Goal: Book appointment/travel/reservation

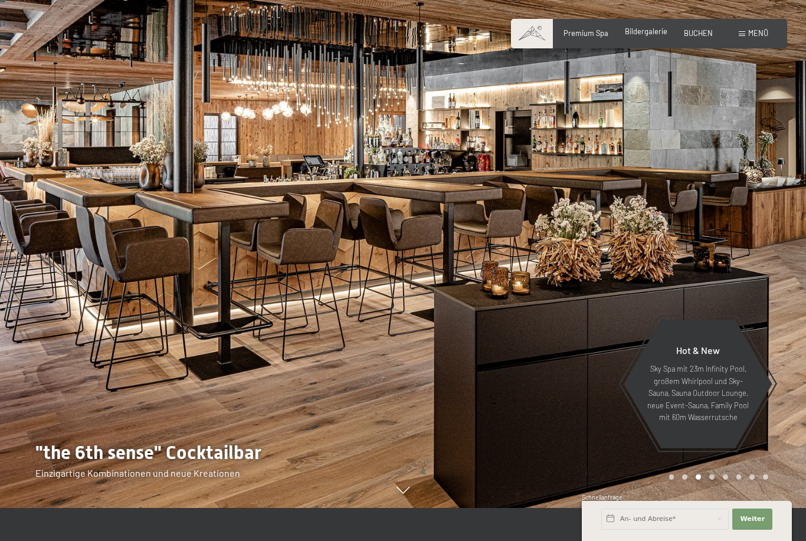
click at [658, 31] on span "Bildergalerie" at bounding box center [646, 31] width 42 height 9
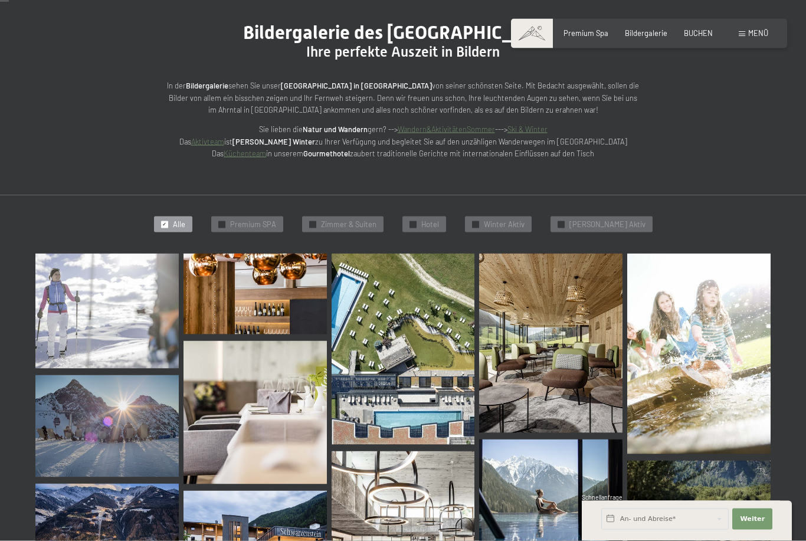
scroll to position [126, 0]
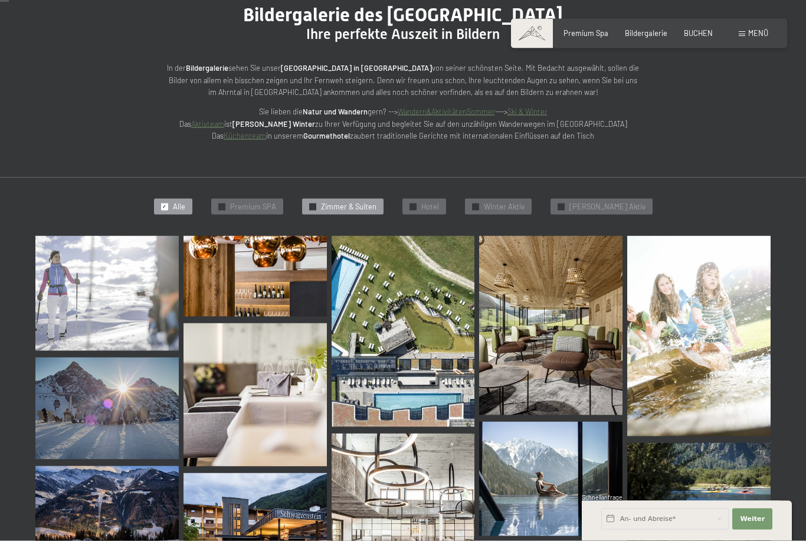
click at [377, 202] on span "Zimmer & Suiten" at bounding box center [348, 207] width 55 height 11
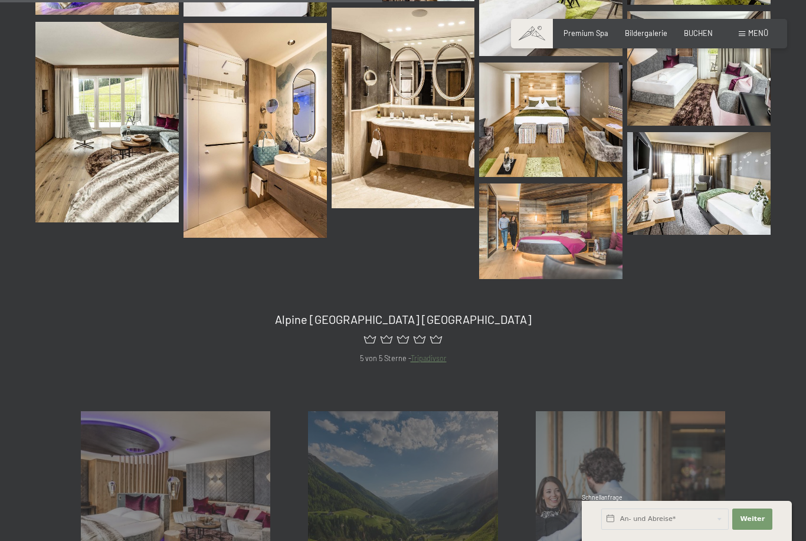
scroll to position [570, 0]
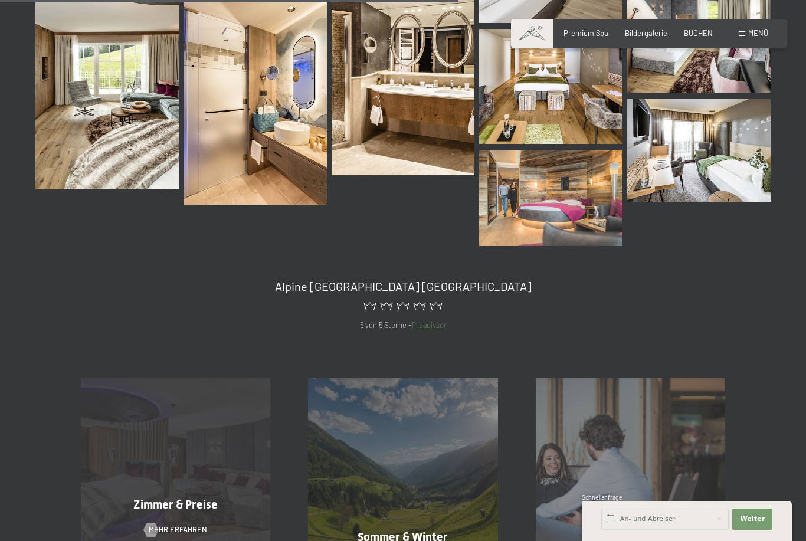
click at [127, 438] on div "Zimmer & Preise Mehr erfahren" at bounding box center [175, 472] width 227 height 189
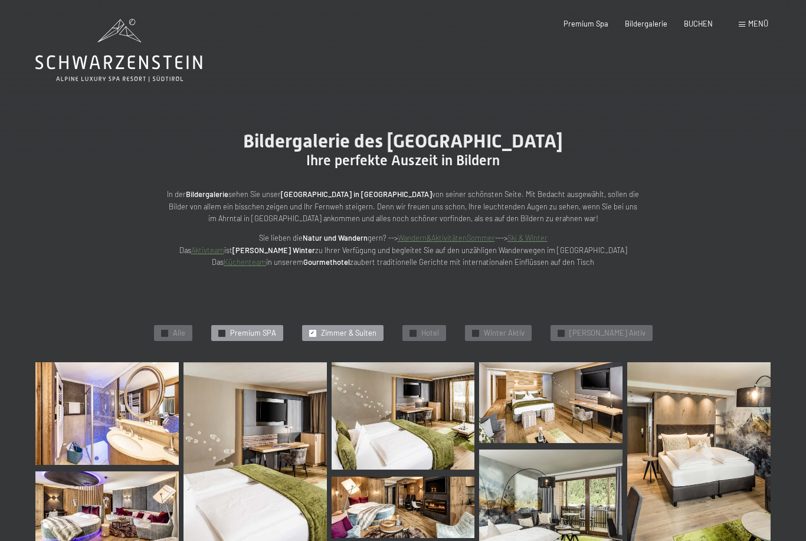
click at [232, 330] on div "✓ Premium SPA" at bounding box center [247, 333] width 72 height 17
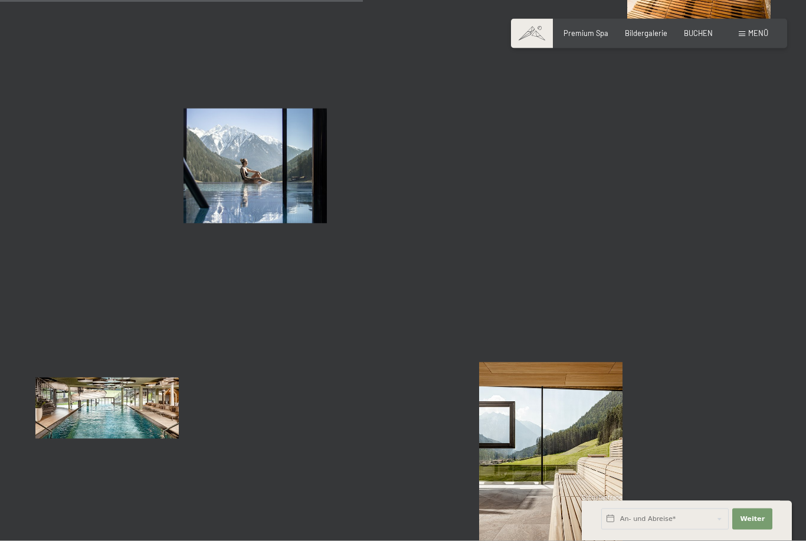
scroll to position [796, 0]
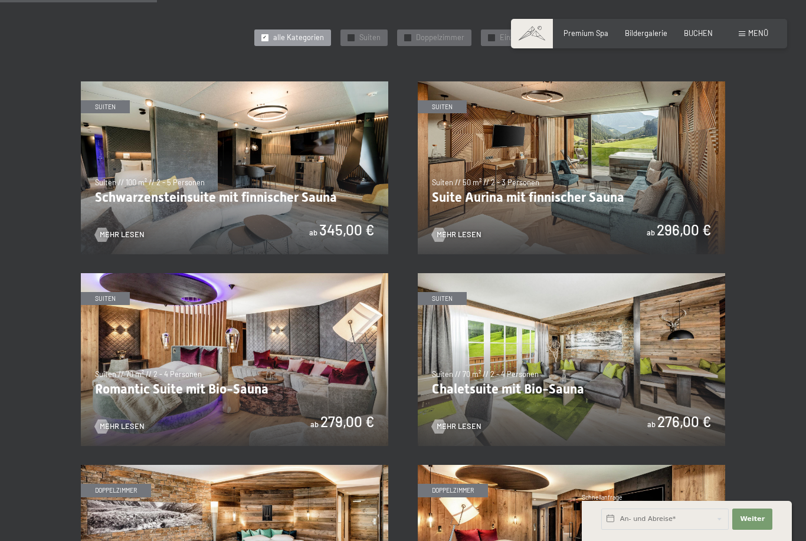
scroll to position [548, 0]
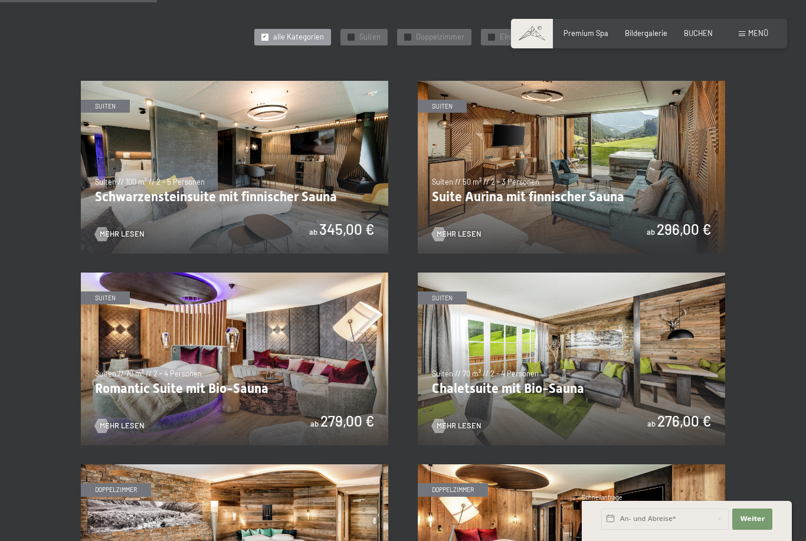
click at [127, 332] on img at bounding box center [235, 359] width 308 height 173
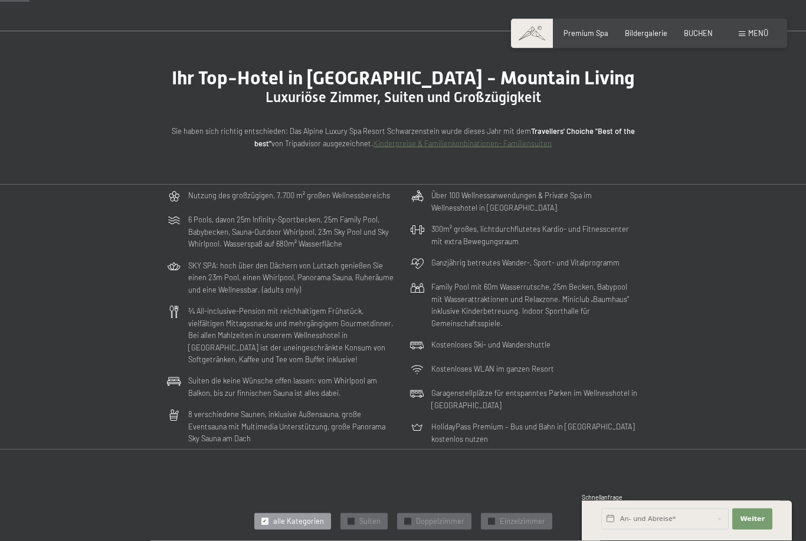
scroll to position [0, 0]
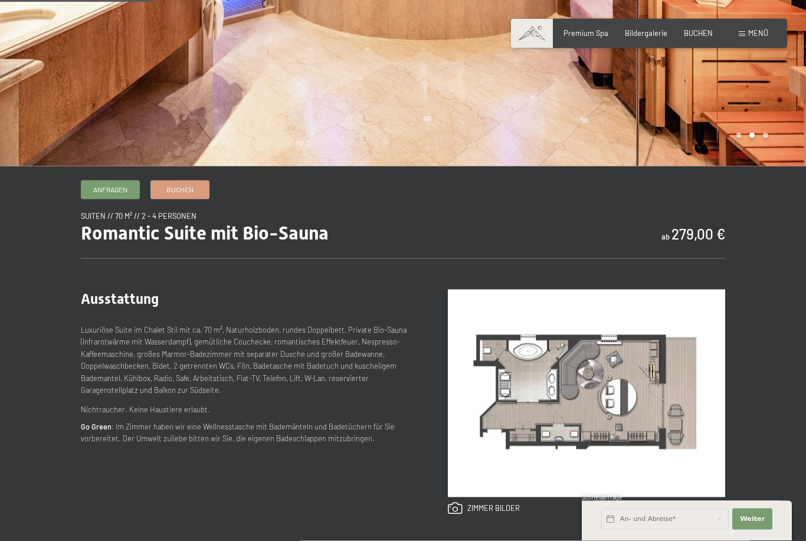
scroll to position [225, 0]
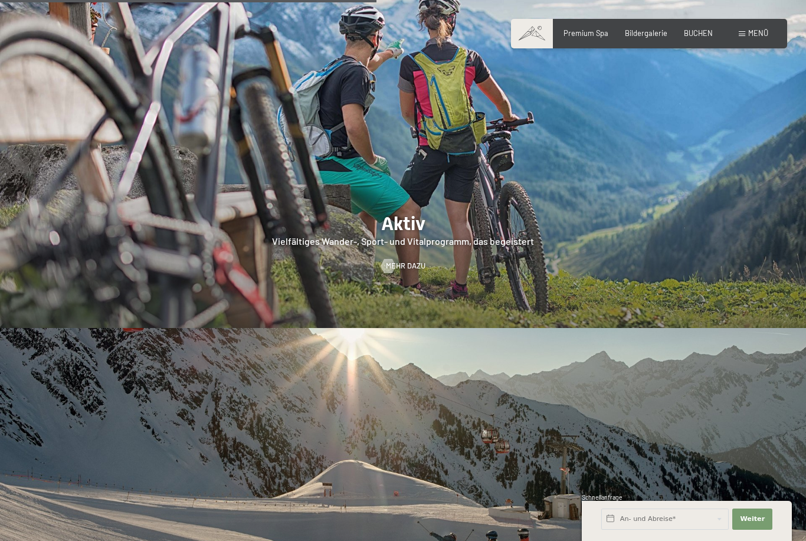
scroll to position [2101, 0]
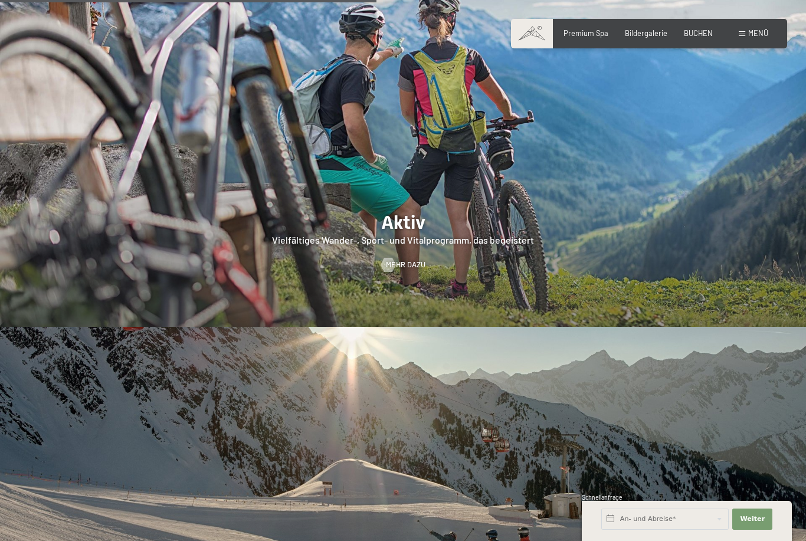
click at [699, 227] on div at bounding box center [403, 154] width 806 height 345
click at [417, 268] on span "Mehr dazu" at bounding box center [418, 265] width 40 height 11
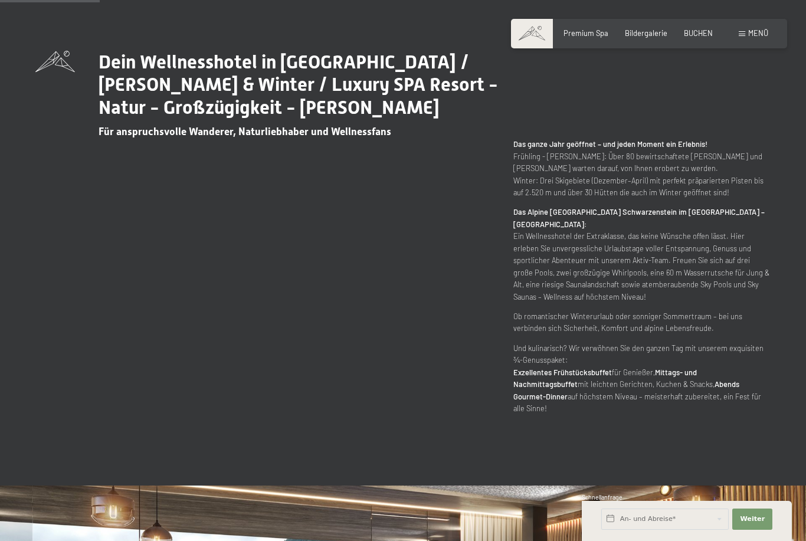
scroll to position [558, 0]
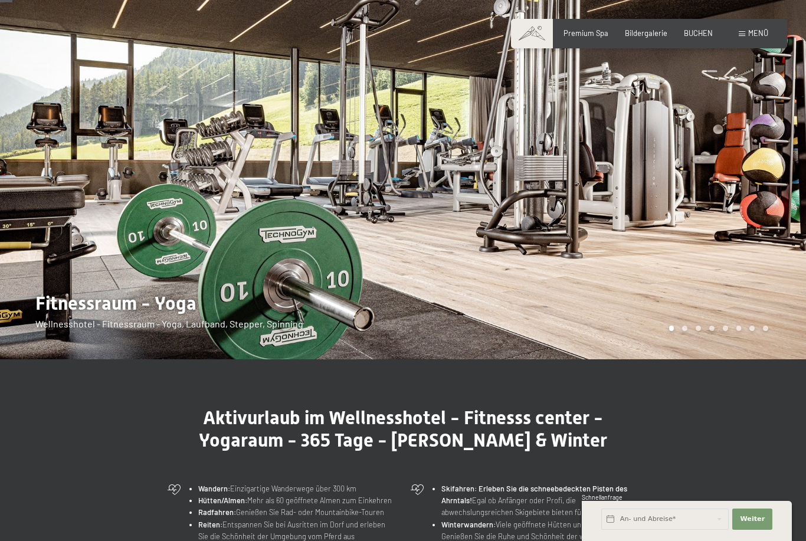
scroll to position [61, 0]
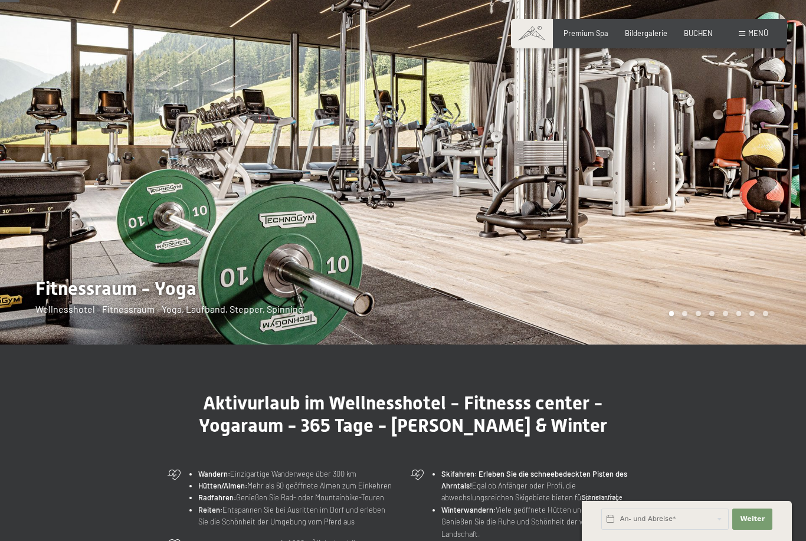
click at [691, 316] on div "Carousel Pagination" at bounding box center [716, 313] width 103 height 5
click at [692, 345] on div at bounding box center [604, 142] width 403 height 406
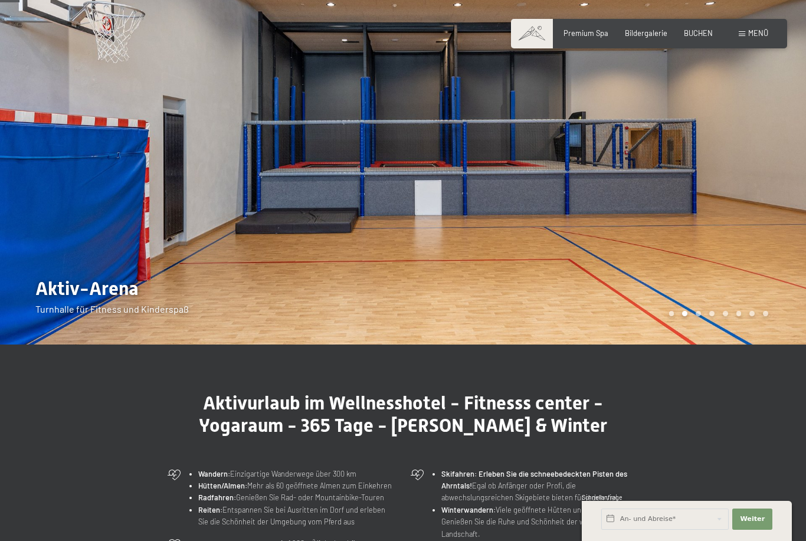
click at [705, 316] on div "Carousel Pagination" at bounding box center [716, 313] width 103 height 5
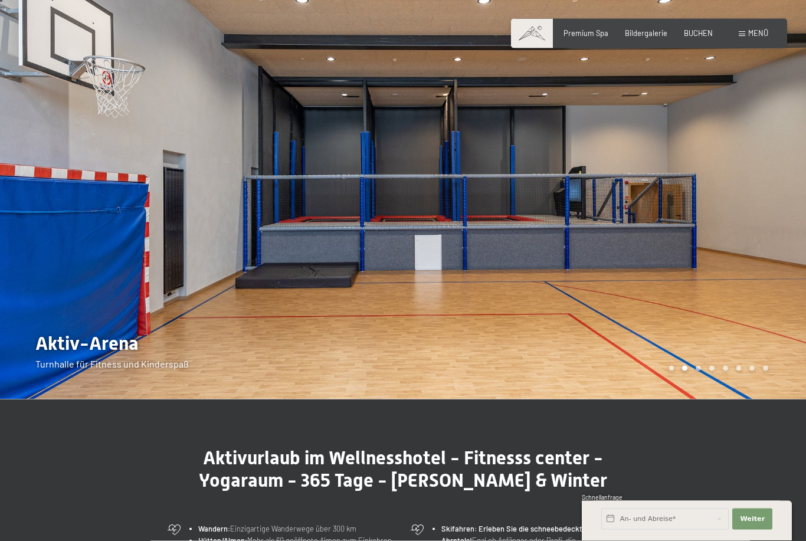
click at [731, 279] on div at bounding box center [604, 197] width 403 height 406
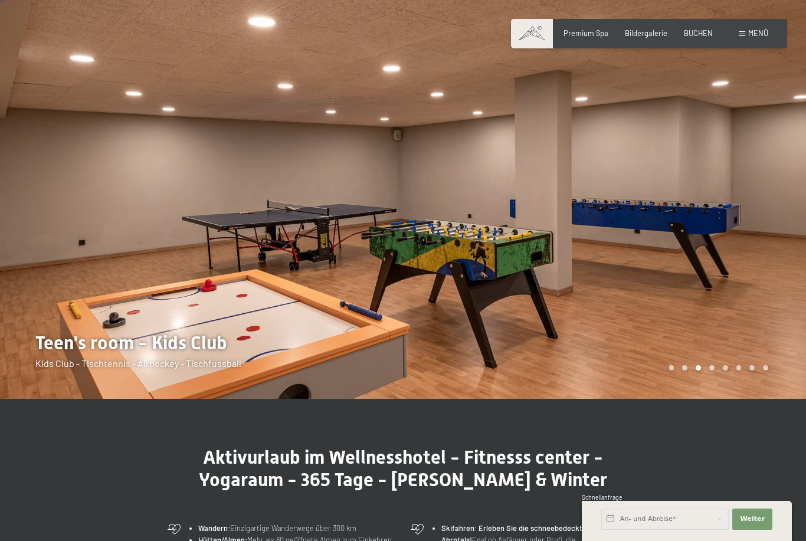
click at [735, 269] on div at bounding box center [604, 196] width 403 height 406
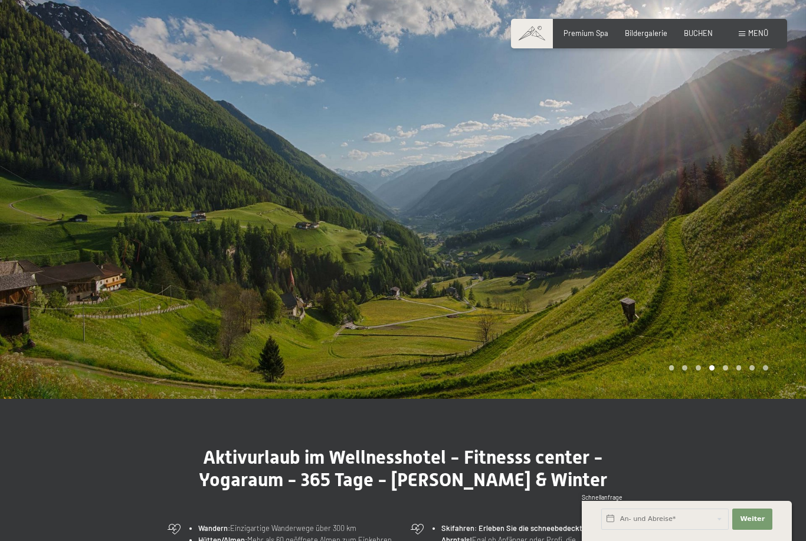
click at [740, 254] on div at bounding box center [604, 196] width 403 height 406
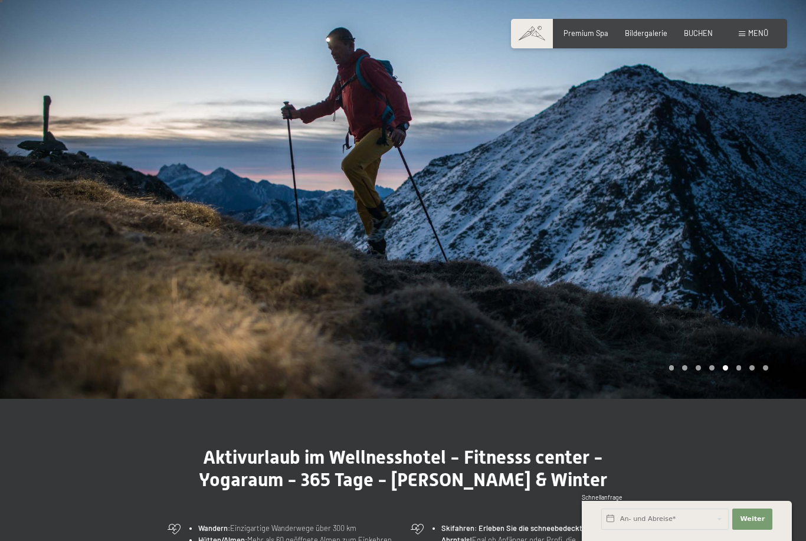
click at [44, 247] on div at bounding box center [201, 196] width 403 height 406
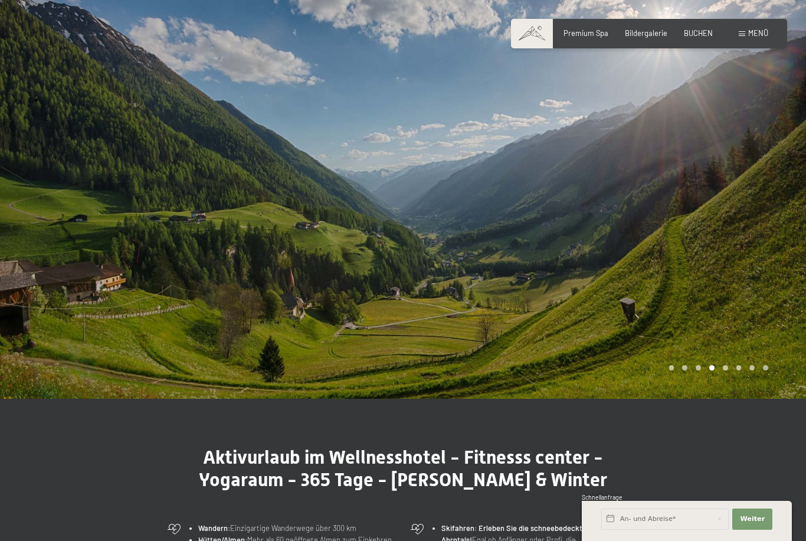
click at [762, 256] on div at bounding box center [604, 196] width 403 height 406
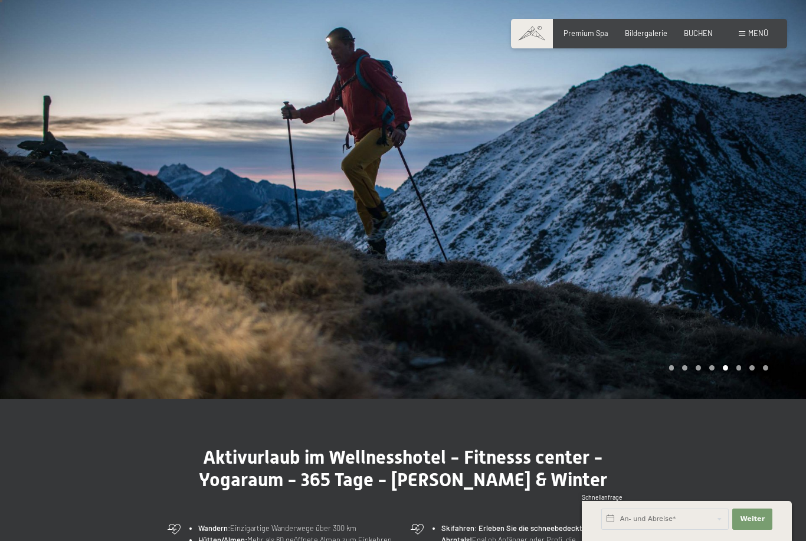
click at [764, 269] on div at bounding box center [604, 196] width 403 height 406
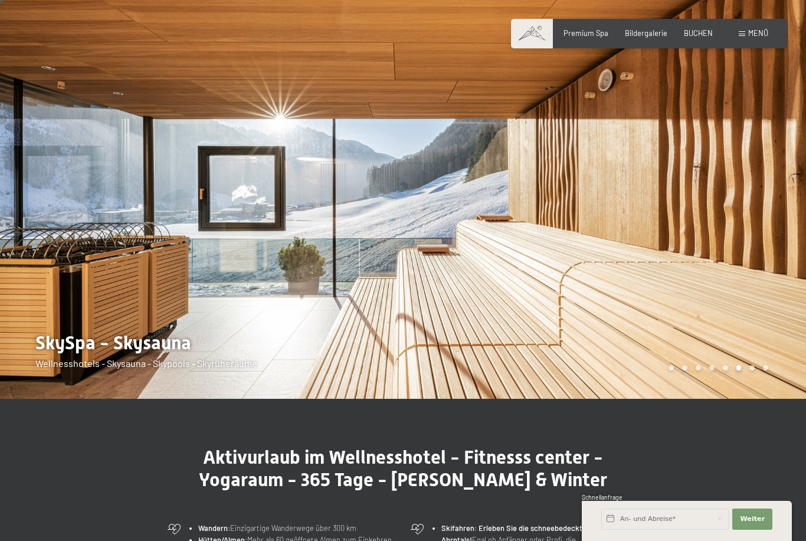
click at [780, 270] on div at bounding box center [604, 196] width 403 height 406
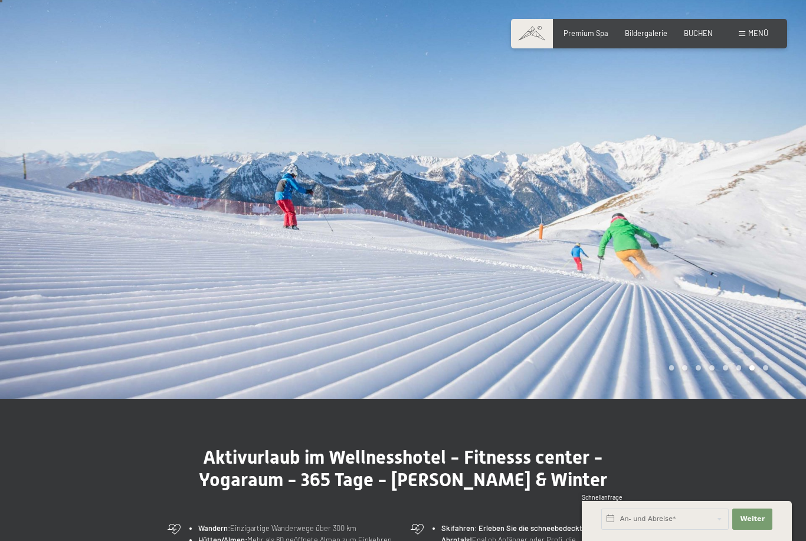
click at [801, 256] on div at bounding box center [604, 196] width 403 height 406
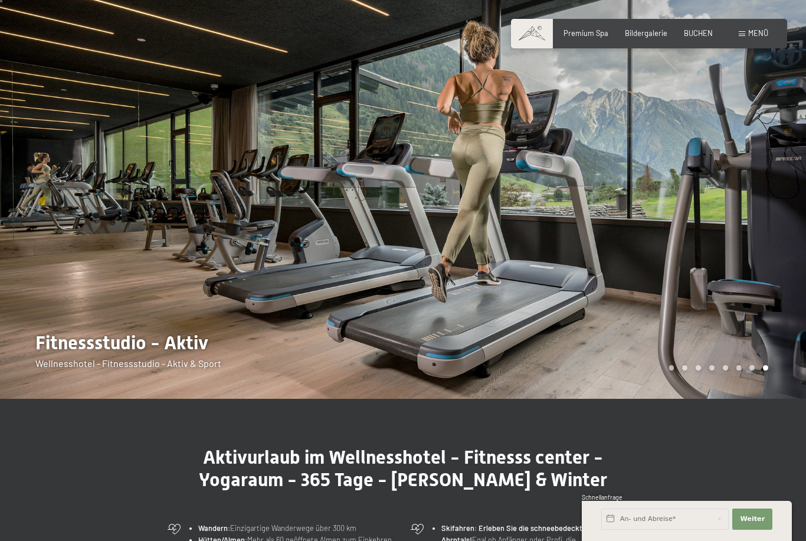
click at [786, 293] on div at bounding box center [604, 196] width 403 height 406
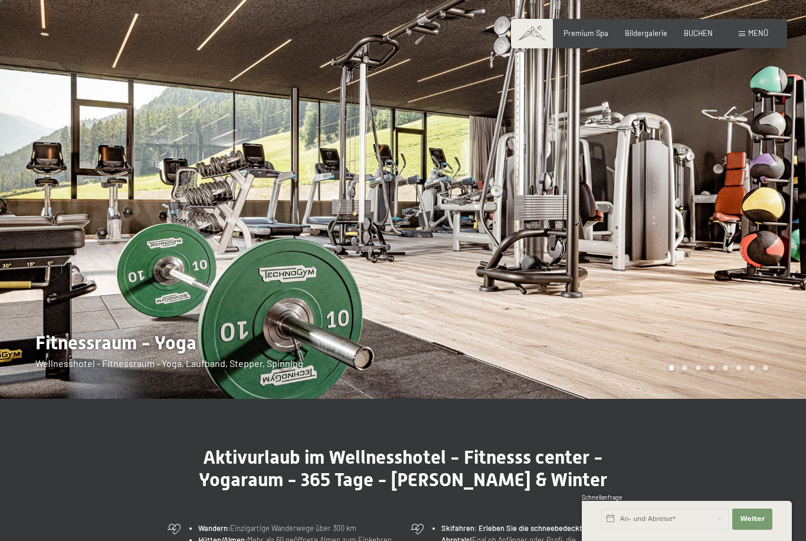
click at [783, 272] on div at bounding box center [604, 196] width 403 height 406
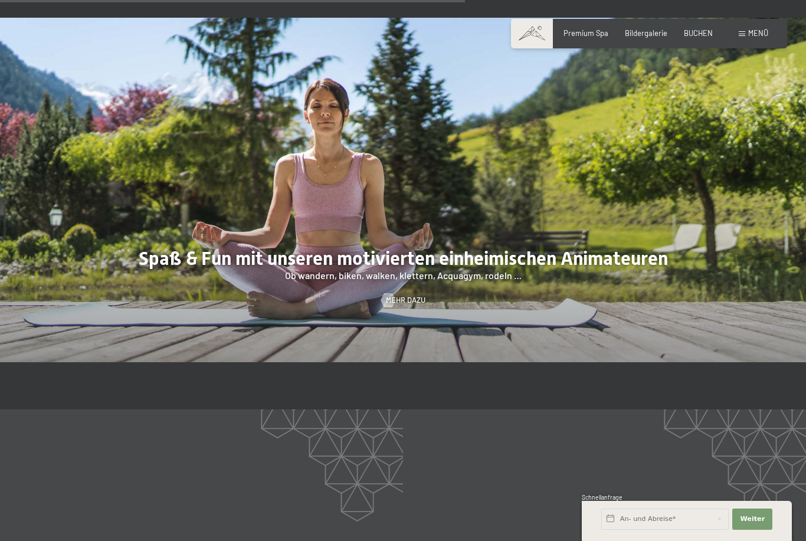
scroll to position [1401, 0]
